Goal: Find specific page/section: Find specific page/section

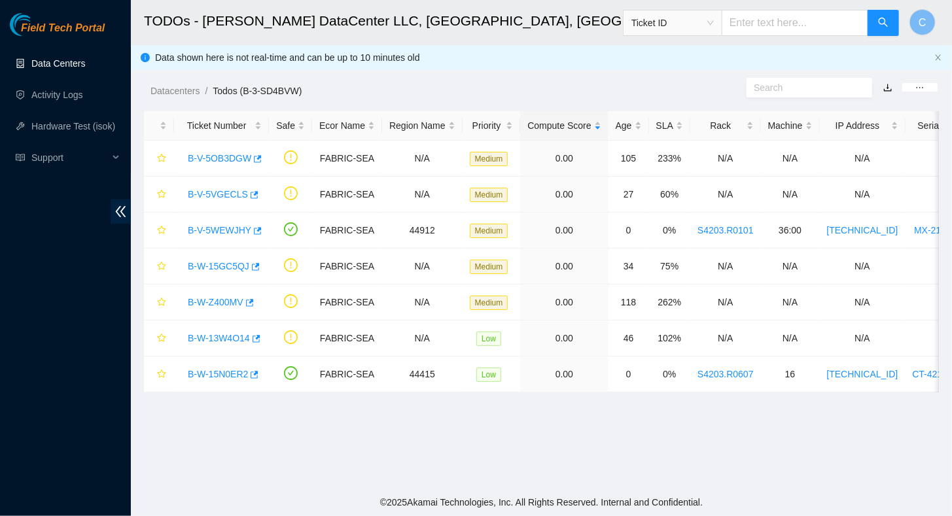
click at [50, 62] on link "Data Centers" at bounding box center [58, 63] width 54 height 10
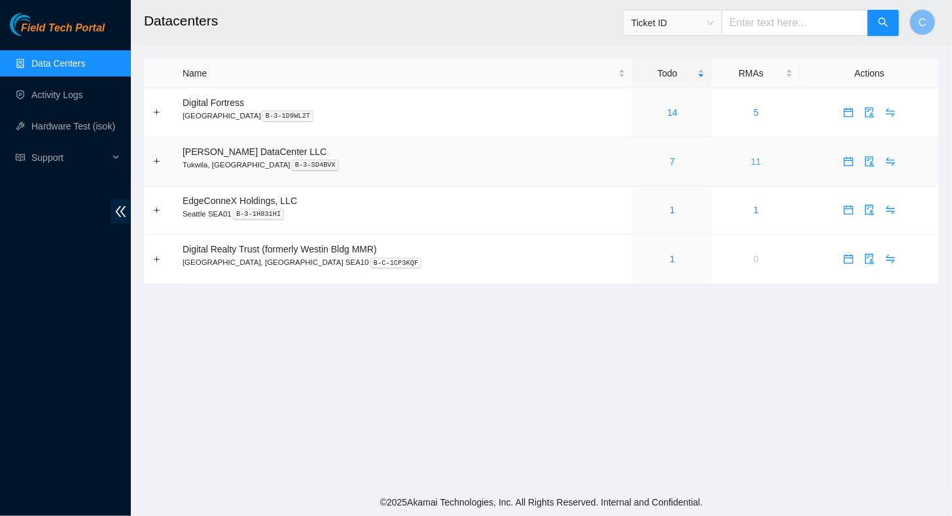
click at [751, 160] on link "11" at bounding box center [756, 161] width 10 height 10
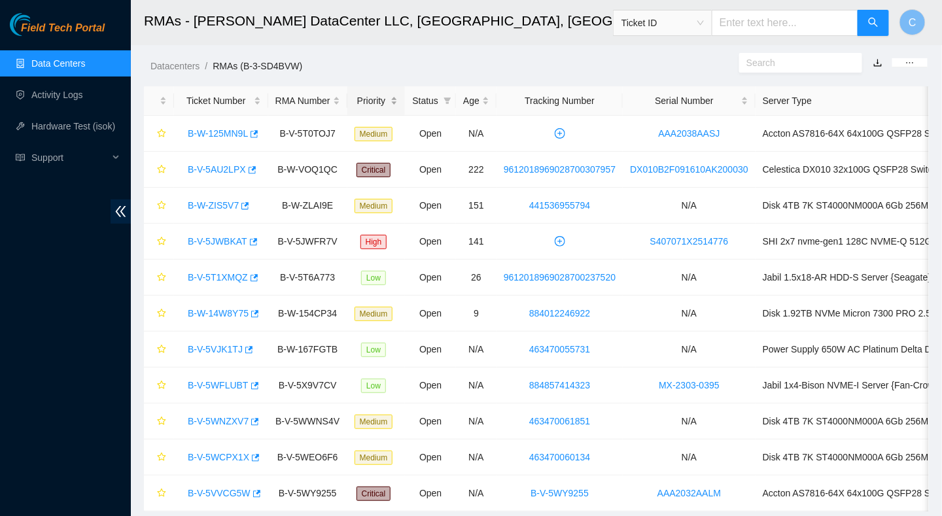
click at [367, 102] on div "Priority" at bounding box center [377, 101] width 44 height 14
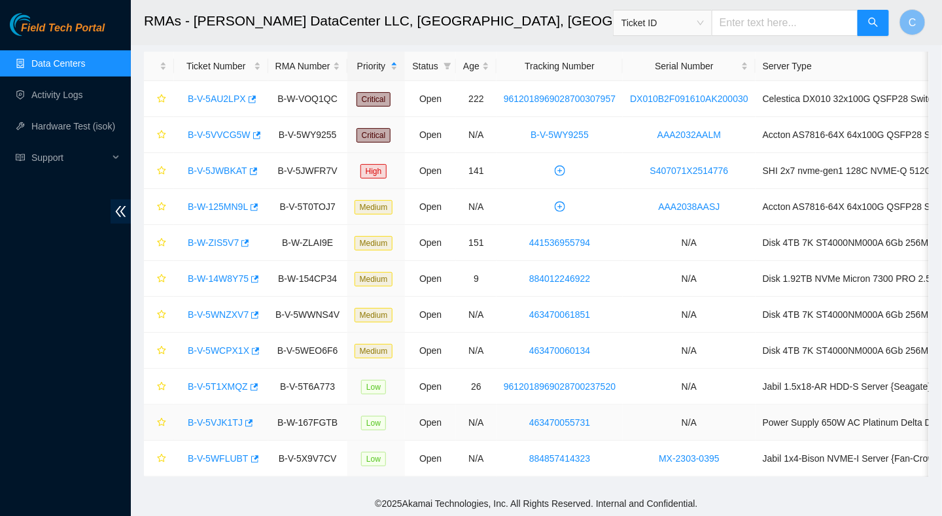
scroll to position [42, 0]
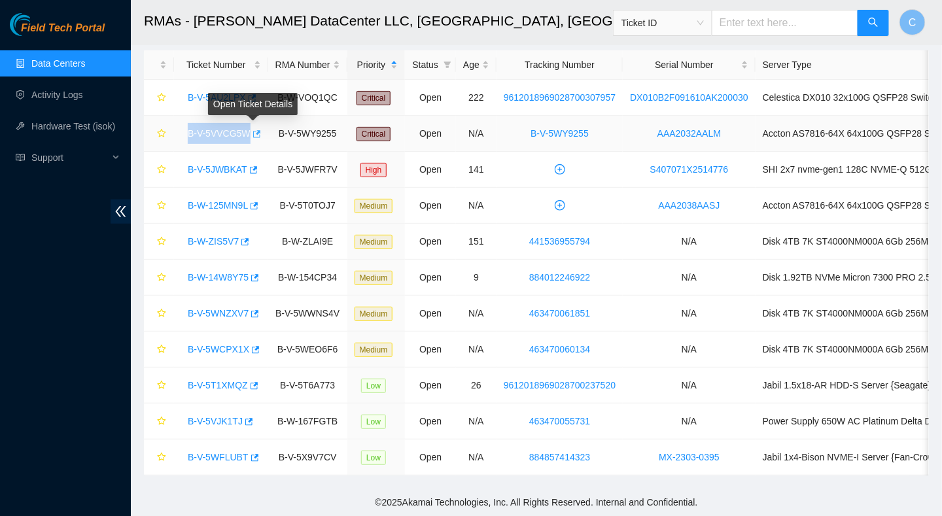
drag, startPoint x: 184, startPoint y: 123, endPoint x: 249, endPoint y: 130, distance: 65.8
click at [249, 130] on div "B-V-5VVCG5W" at bounding box center [221, 133] width 80 height 21
click at [184, 123] on div "B-V-5VVCG5W" at bounding box center [221, 133] width 80 height 21
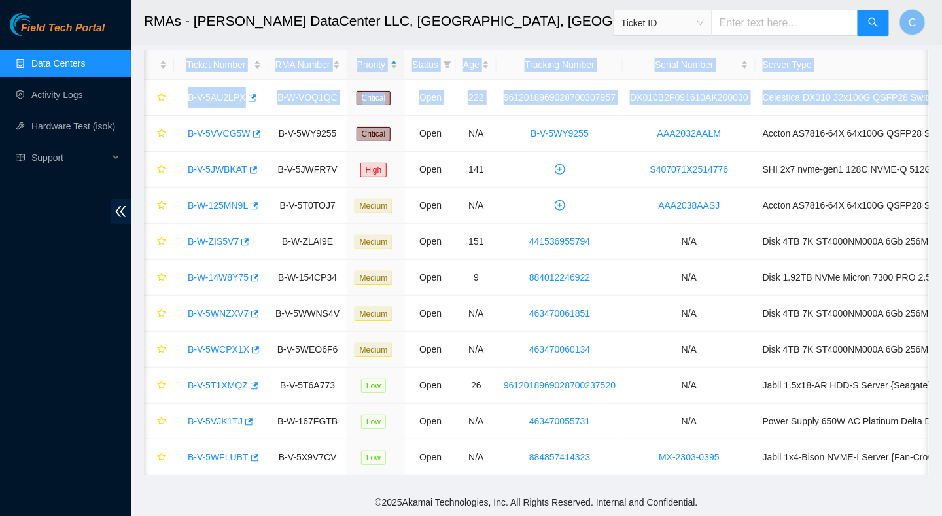
scroll to position [0, 113]
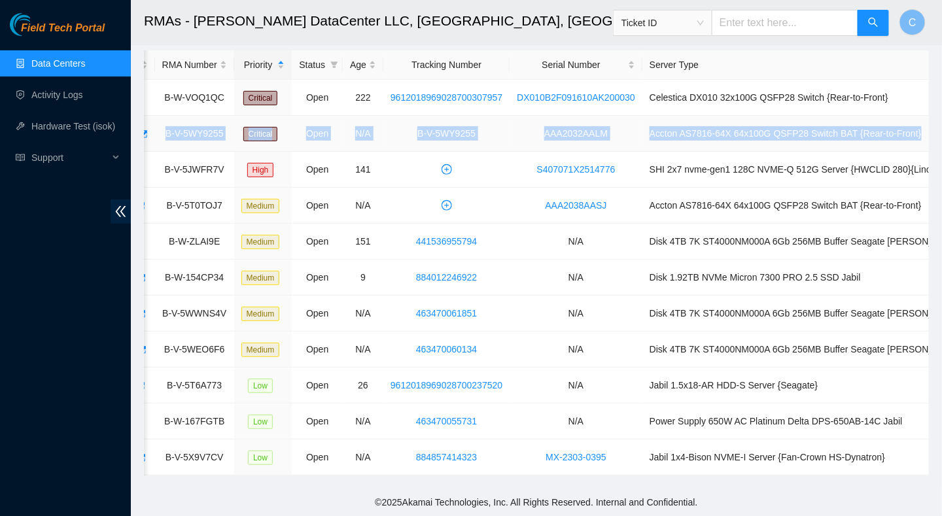
drag, startPoint x: 181, startPoint y: 122, endPoint x: 910, endPoint y: 125, distance: 728.4
click at [910, 125] on tr "B-V-5VVCG5W B-V-5WY9255 Critical Open N/A B-V-5WY9255 AAA2032AALM Accton AS7816…" at bounding box center [501, 134] width 940 height 36
copy tr "B-V-5VVCG5W B-V-5WY9255 Critical Open N/A B-V-5WY9255 AAA2032AALM Accton AS7816…"
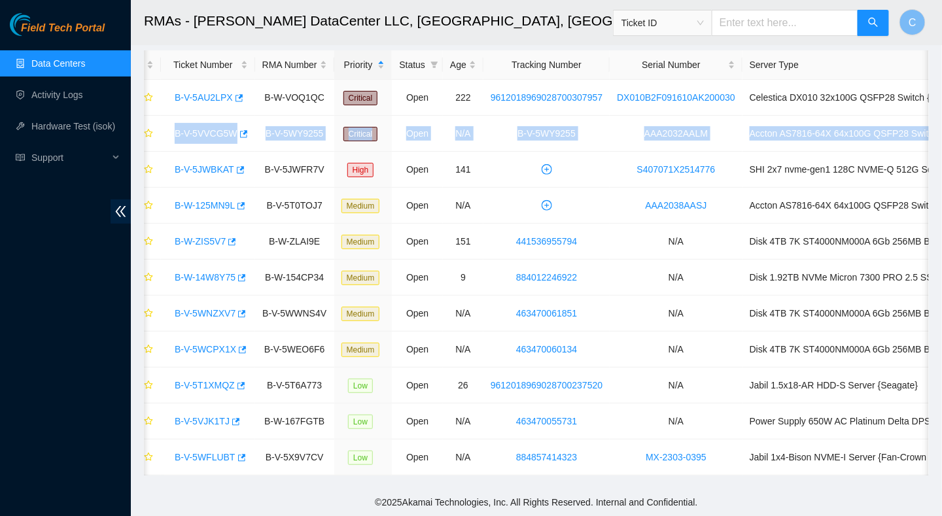
scroll to position [0, 0]
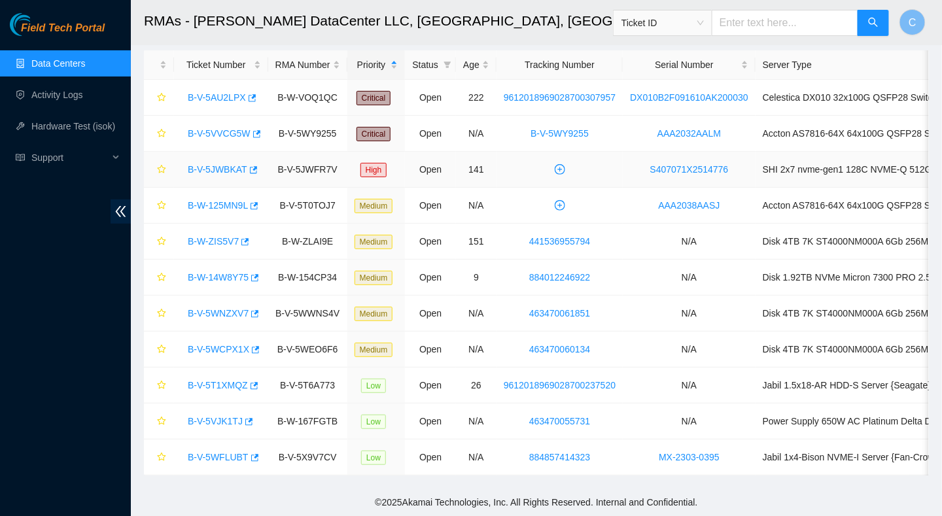
click at [588, 160] on td at bounding box center [560, 170] width 126 height 36
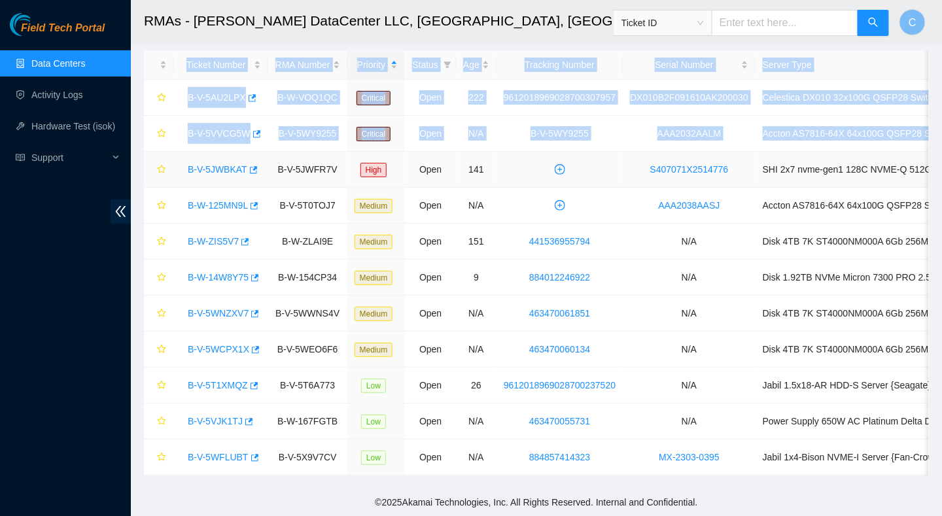
scroll to position [0, 113]
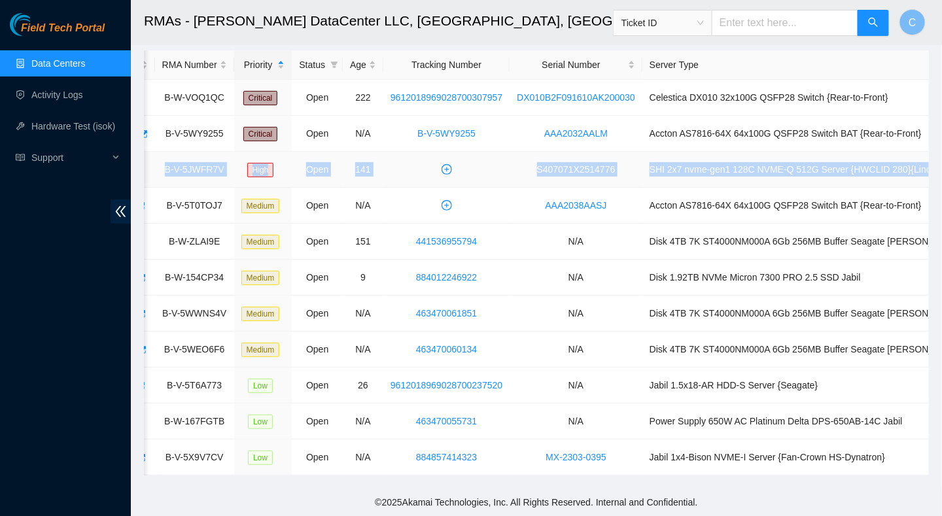
drag, startPoint x: 183, startPoint y: 158, endPoint x: 924, endPoint y: 158, distance: 741.5
click at [924, 158] on tr "B-V-5JWBKAT B-V-5JWFR7V High Open 141 S407071X2514776 SHI 2x7 nvme-gen1 128C NV…" at bounding box center [501, 170] width 940 height 36
copy tr "B-V-5JWBKAT B-V-5JWFR7V High Open 141 S407071X2514776 SHI 2x7 nvme-gen1 128C NV…"
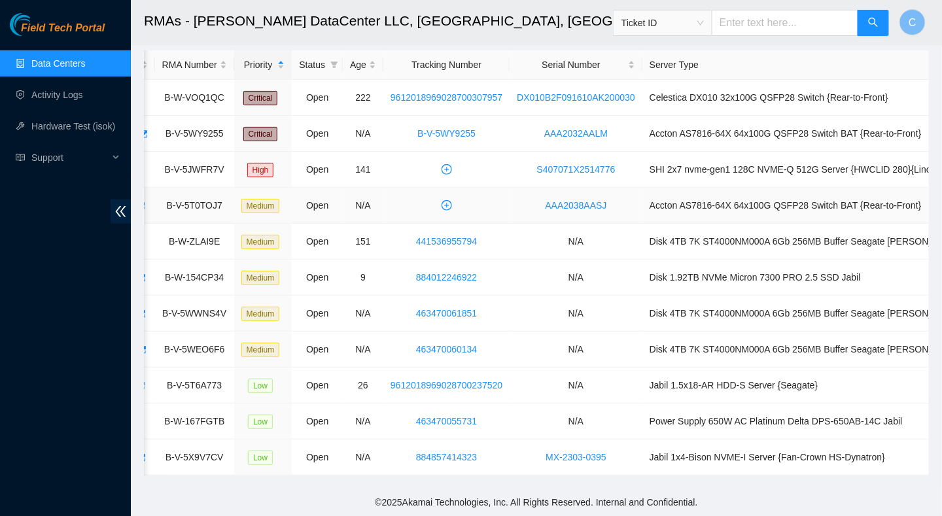
click at [182, 188] on td "B-V-5T0TOJ7" at bounding box center [194, 206] width 79 height 36
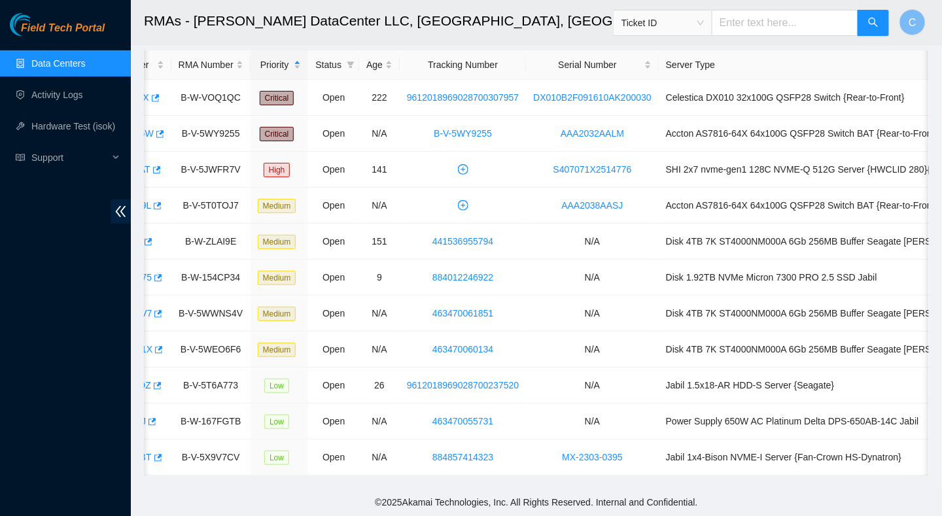
scroll to position [0, 0]
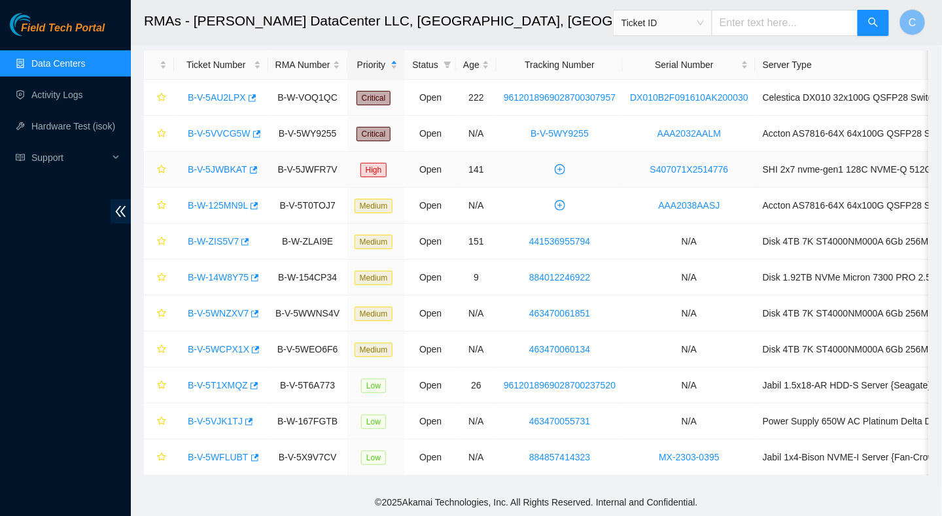
click at [210, 164] on link "B-V-5JWBKAT" at bounding box center [218, 169] width 60 height 10
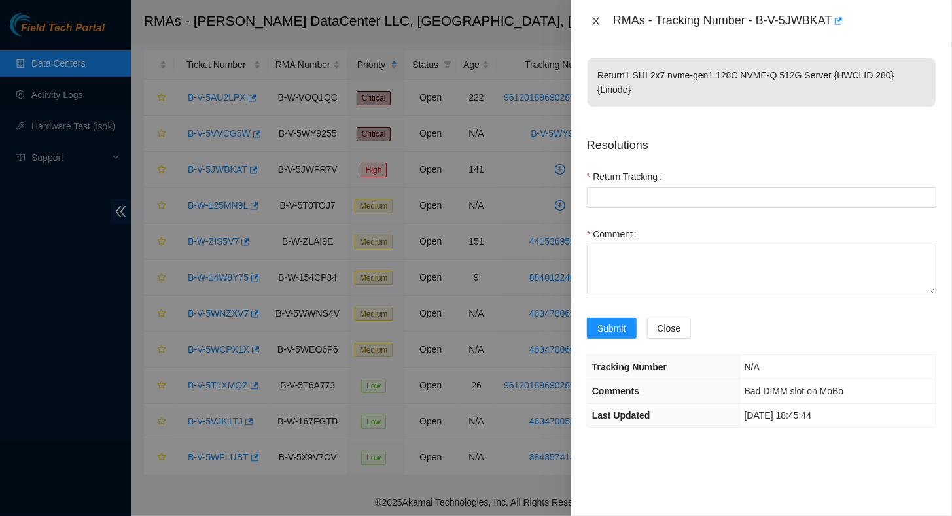
click at [597, 18] on icon "close" at bounding box center [596, 21] width 10 height 10
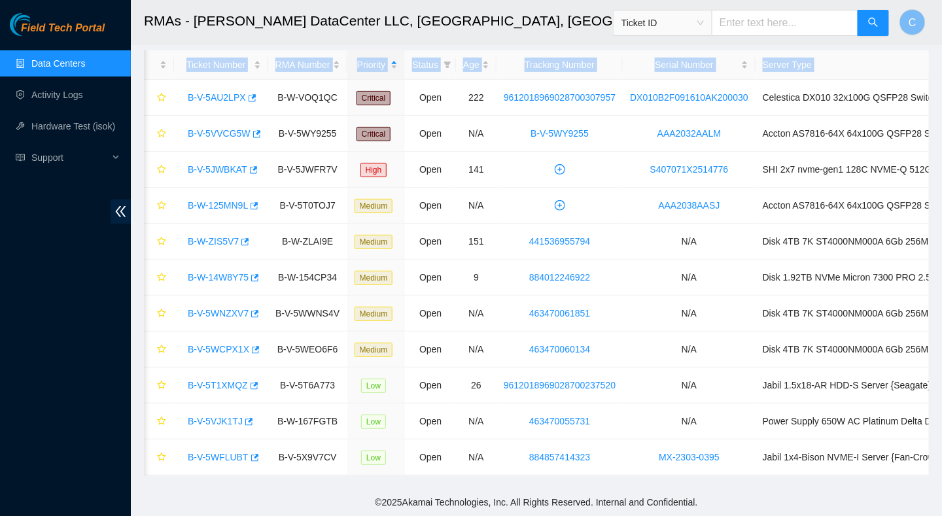
scroll to position [0, 113]
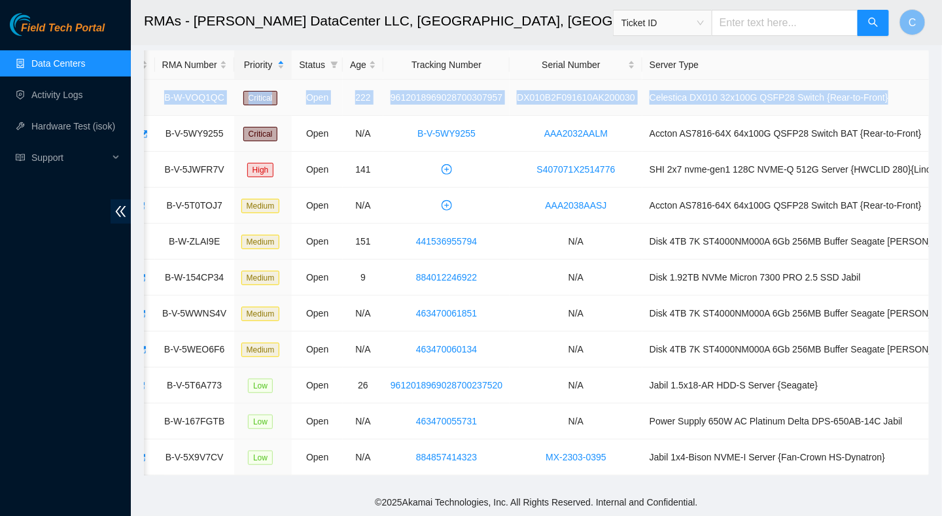
drag, startPoint x: 184, startPoint y: 86, endPoint x: 872, endPoint y: 88, distance: 688.5
click at [872, 88] on tr "B-V-5AU2LPX B-W-VOQ1QC Critical Open 222 9612018969028700307957 DX010B2F091610A…" at bounding box center [501, 98] width 940 height 36
copy tr "B-V-5AU2LPX B-W-VOQ1QC Critical Open 222 9612018969028700307957 DX010B2F091610A…"
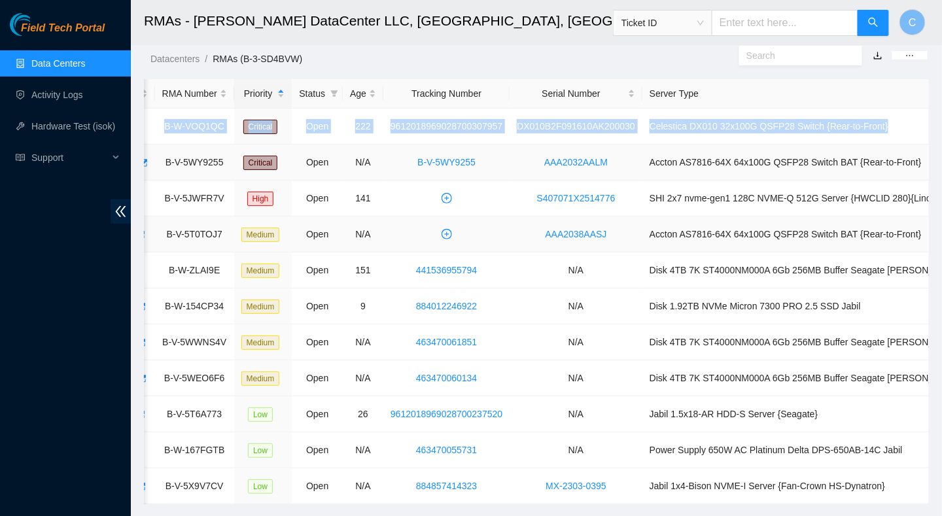
scroll to position [0, 0]
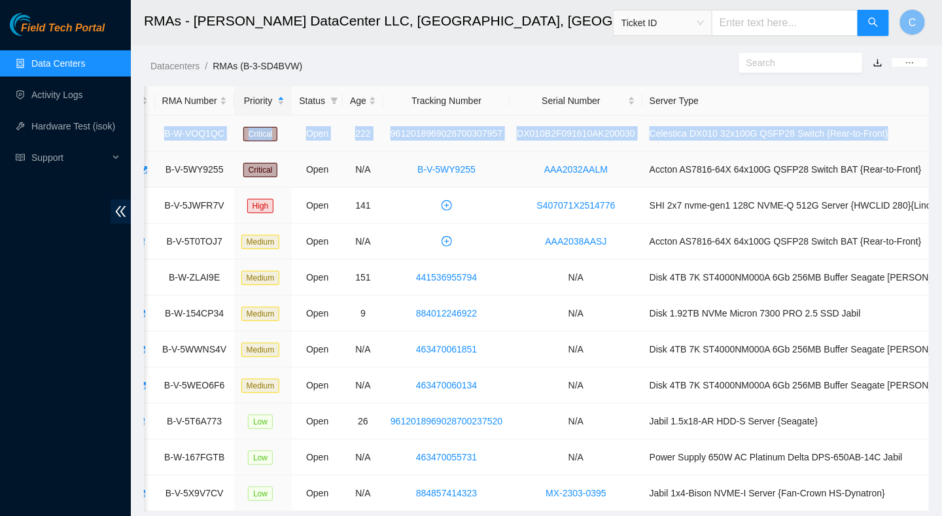
click at [198, 151] on td "B-W-VOQ1QC" at bounding box center [194, 134] width 79 height 36
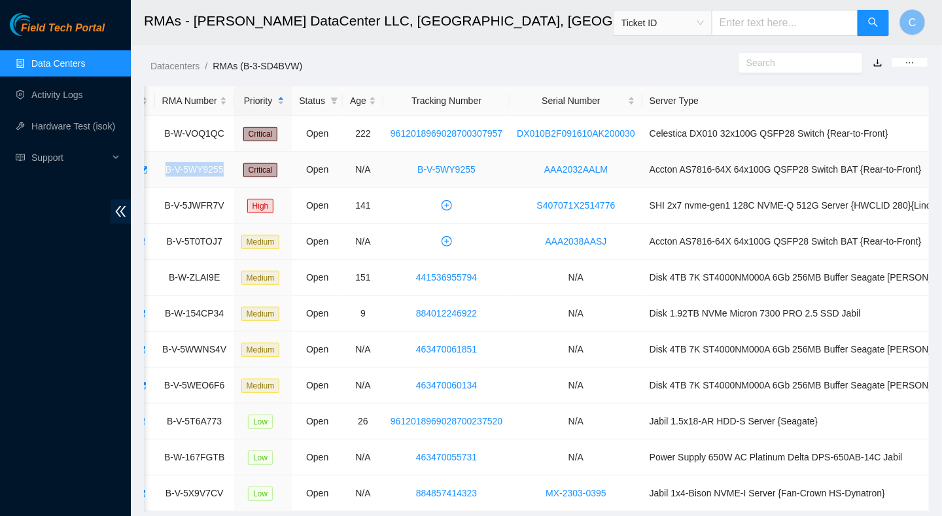
drag, startPoint x: 166, startPoint y: 168, endPoint x: 219, endPoint y: 171, distance: 52.5
click at [219, 171] on td "B-V-5WY9255" at bounding box center [194, 170] width 79 height 36
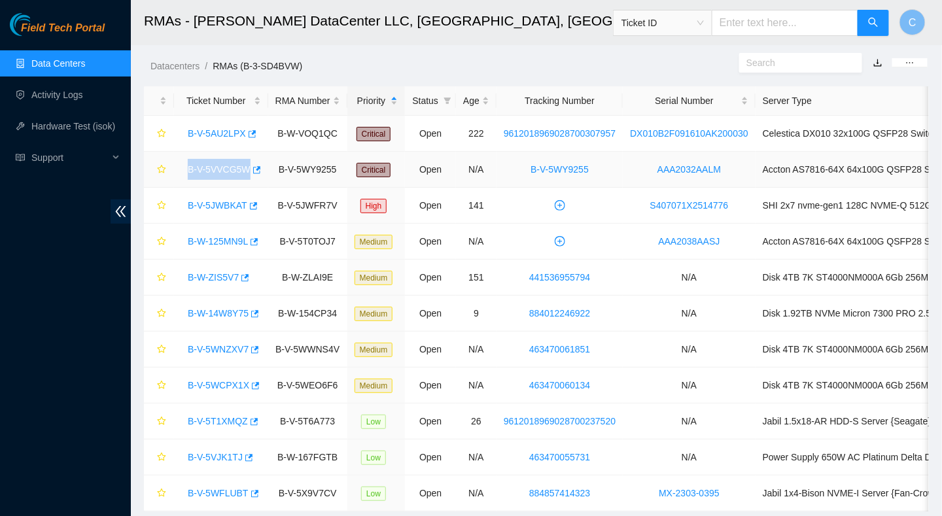
drag, startPoint x: 185, startPoint y: 166, endPoint x: 245, endPoint y: 171, distance: 60.4
click at [245, 171] on div "B-V-5VVCG5W" at bounding box center [221, 169] width 80 height 21
copy link "B-V-5VVCG5W"
drag, startPoint x: 187, startPoint y: 202, endPoint x: 245, endPoint y: 209, distance: 58.8
click at [245, 209] on div "B-V-5JWBKAT" at bounding box center [221, 205] width 80 height 21
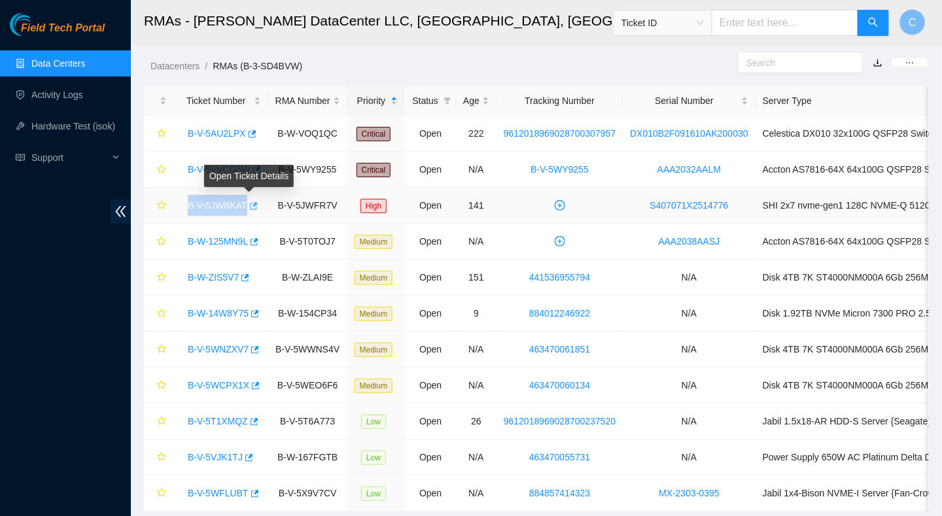
copy div "B-V-5JWBKAT"
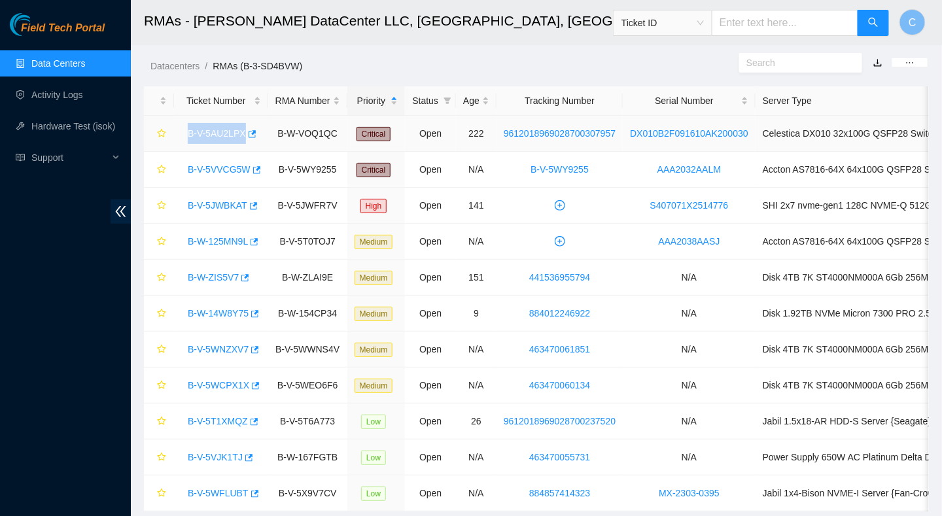
drag, startPoint x: 187, startPoint y: 130, endPoint x: 241, endPoint y: 137, distance: 54.9
click at [241, 137] on div "B-V-5AU2LPX" at bounding box center [221, 133] width 80 height 21
copy link "B-V-5AU2LPX"
click at [215, 132] on link "B-V-5AU2LPX" at bounding box center [217, 133] width 58 height 10
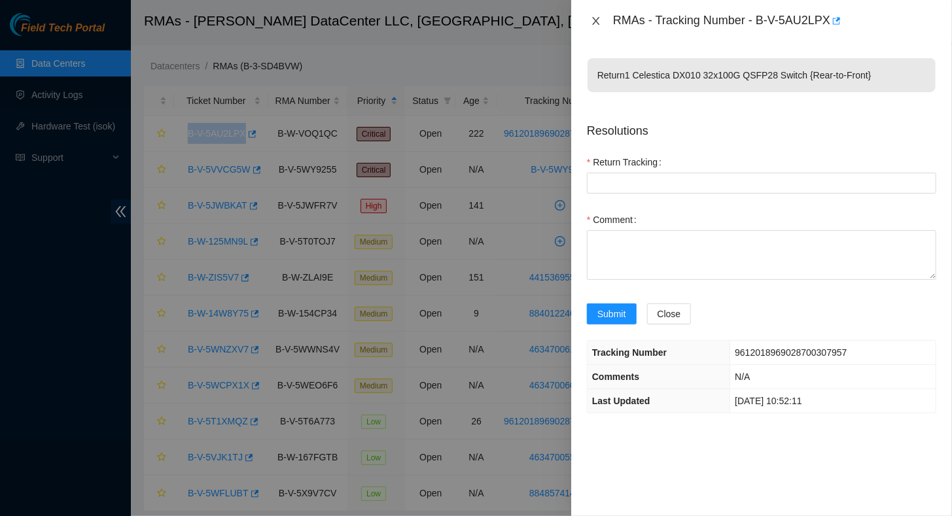
click at [596, 18] on icon "close" at bounding box center [596, 21] width 10 height 10
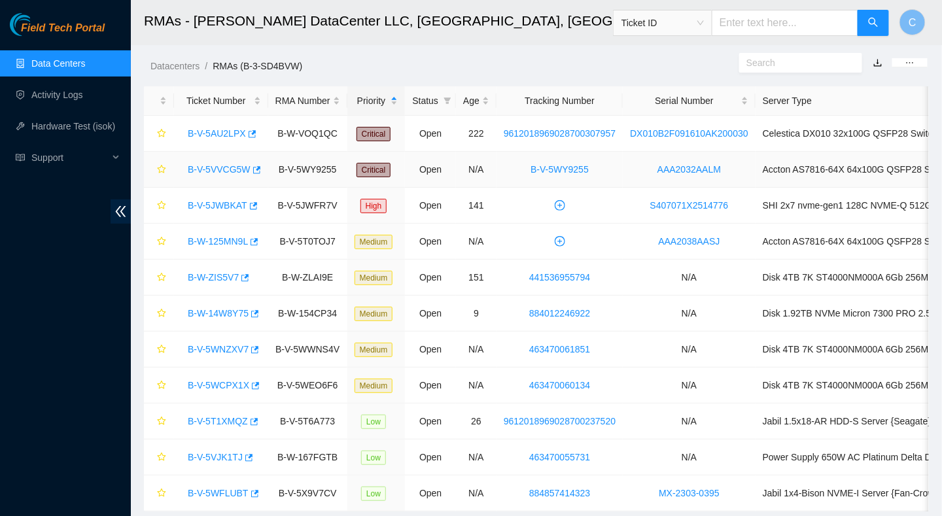
click at [182, 172] on div "B-V-5VVCG5W" at bounding box center [221, 169] width 80 height 21
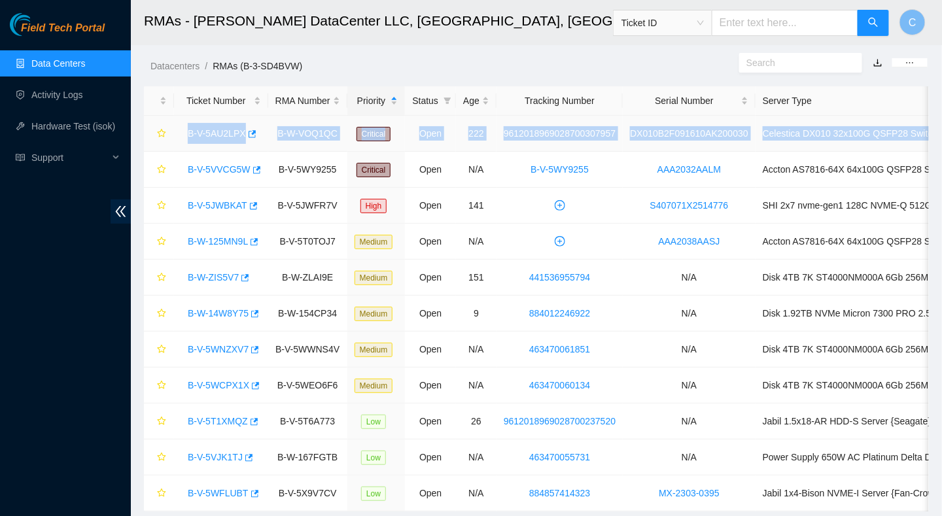
drag, startPoint x: 916, startPoint y: 135, endPoint x: 171, endPoint y: 150, distance: 744.9
click at [171, 150] on tr "B-V-5AU2LPX B-W-VOQ1QC Critical Open 222 9612018969028700307957 DX010B2F091610A…" at bounding box center [614, 134] width 940 height 36
